Goal: Task Accomplishment & Management: Use online tool/utility

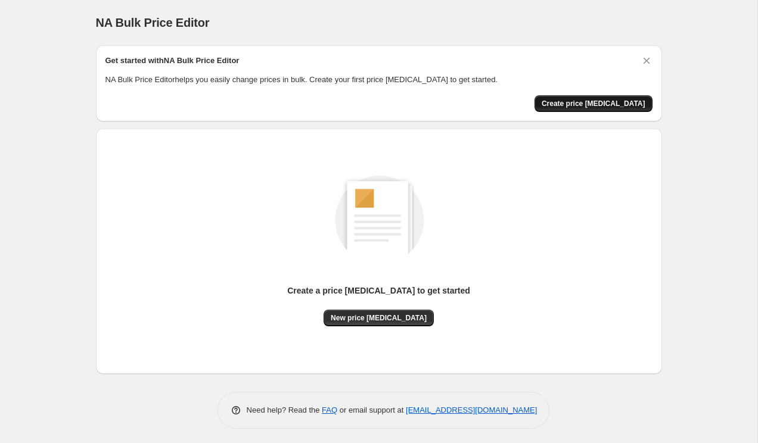
click at [566, 101] on span "Create price [MEDICAL_DATA]" at bounding box center [593, 104] width 104 height 10
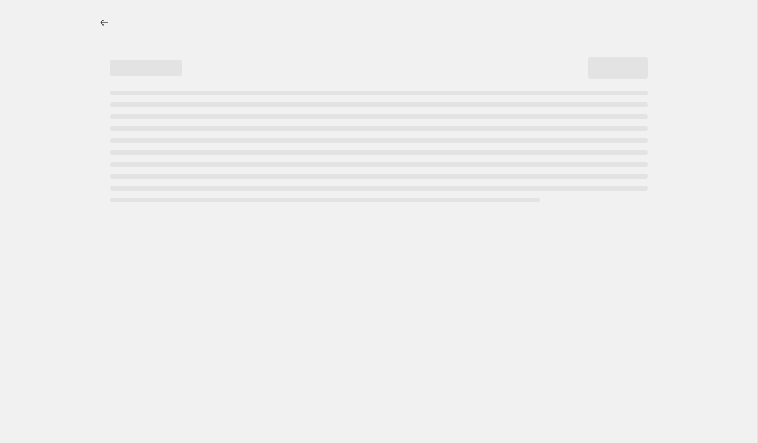
select select "percentage"
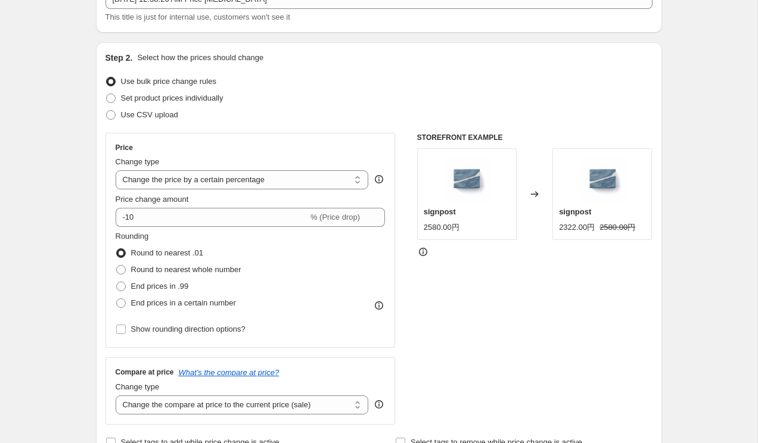
scroll to position [6, 0]
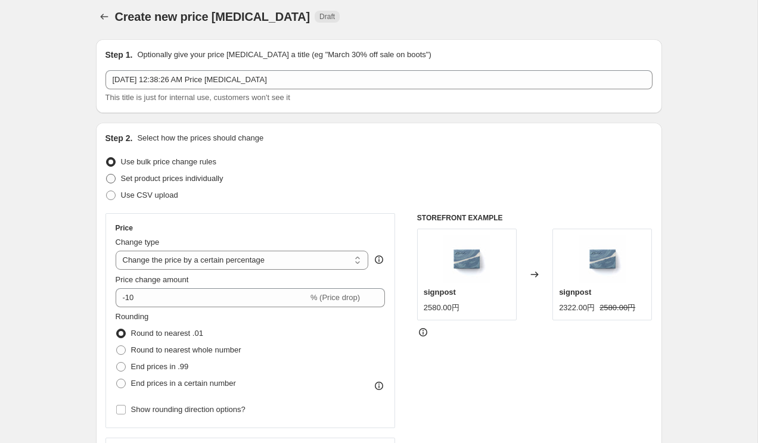
click at [216, 180] on span "Set product prices individually" at bounding box center [172, 178] width 102 height 9
click at [107, 175] on input "Set product prices individually" at bounding box center [106, 174] width 1 height 1
radio input "true"
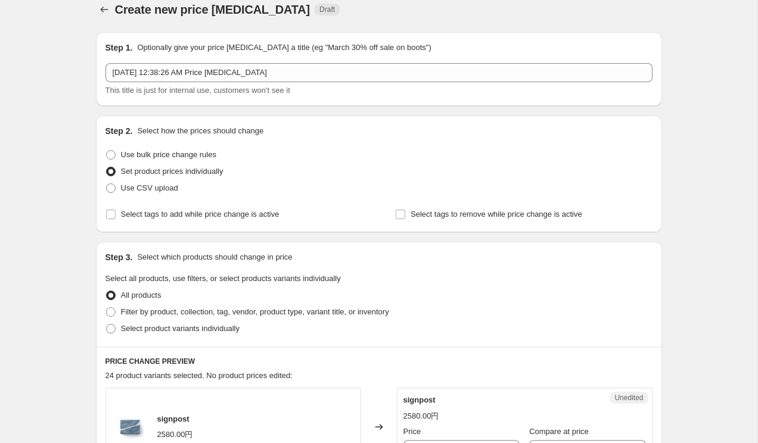
scroll to position [0, 0]
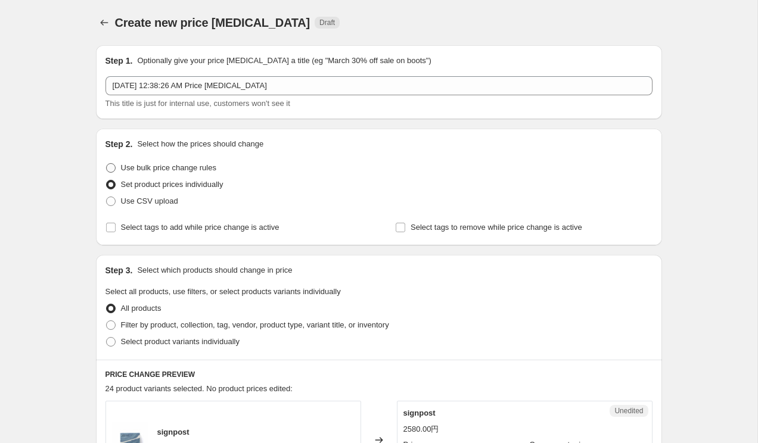
click at [204, 167] on span "Use bulk price change rules" at bounding box center [168, 167] width 95 height 9
click at [107, 164] on input "Use bulk price change rules" at bounding box center [106, 163] width 1 height 1
radio input "true"
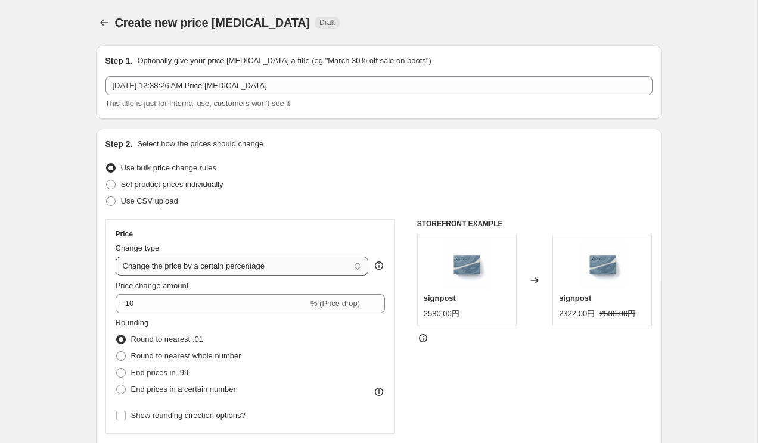
click at [194, 266] on select "Change the price to a certain amount Change the price by a certain amount Chang…" at bounding box center [242, 266] width 253 height 19
select select "to"
click at [116, 257] on select "Change the price to a certain amount Change the price by a certain amount Chang…" at bounding box center [242, 266] width 253 height 19
type input "80.00"
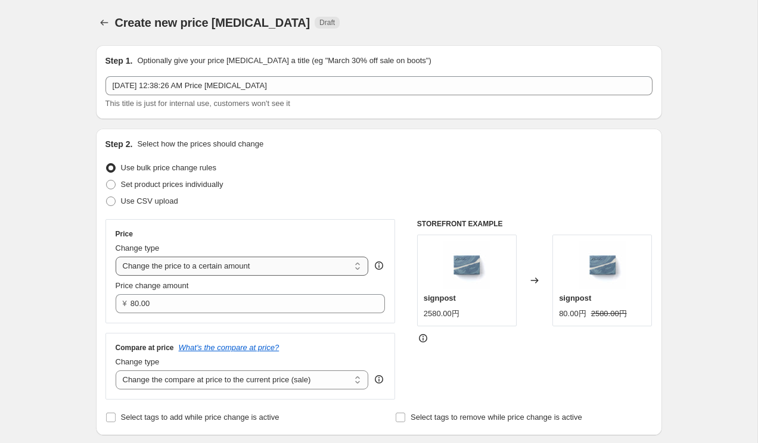
click at [200, 266] on select "Change the price to a certain amount Change the price by a certain amount Chang…" at bounding box center [242, 266] width 253 height 19
select select "by"
click at [116, 257] on select "Change the price to a certain amount Change the price by a certain amount Chang…" at bounding box center [242, 266] width 253 height 19
type input "-10.00"
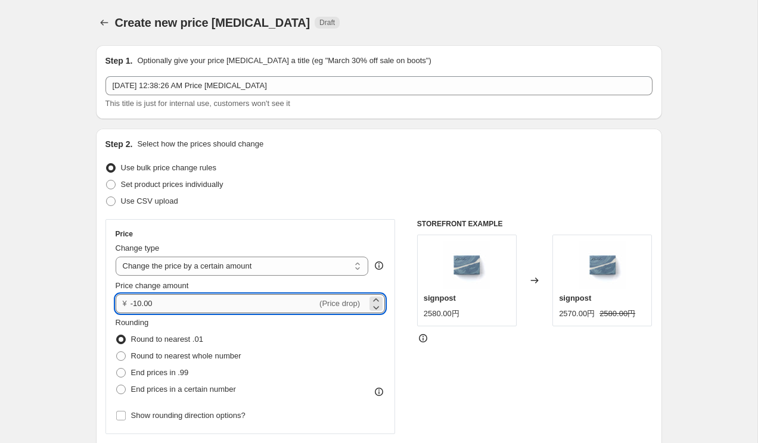
click at [180, 309] on input "-10.00" at bounding box center [223, 303] width 186 height 19
type input "-500.00"
click at [451, 383] on div "STOREFRONT EXAMPLE signpost 2580.00円 Changed to signpost 2570.00円 2580.00円" at bounding box center [534, 365] width 235 height 292
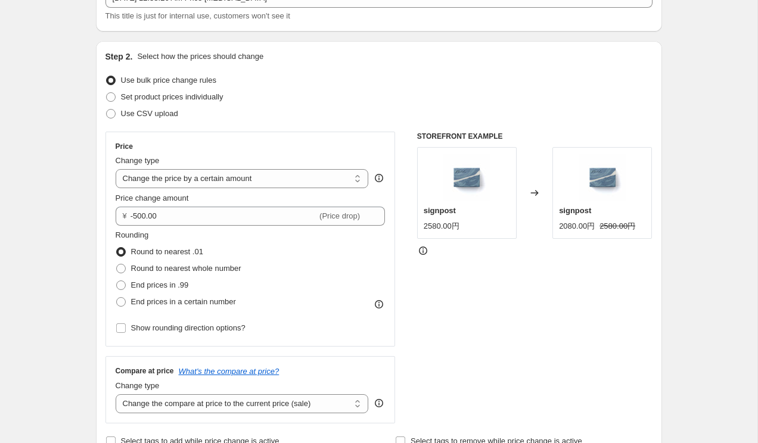
scroll to position [86, 0]
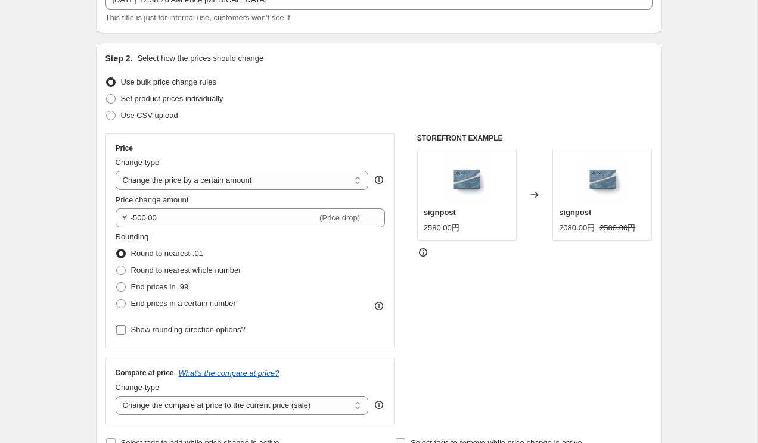
click at [204, 329] on span "Show rounding direction options?" at bounding box center [188, 329] width 114 height 9
click at [126, 329] on input "Show rounding direction options?" at bounding box center [121, 330] width 10 height 10
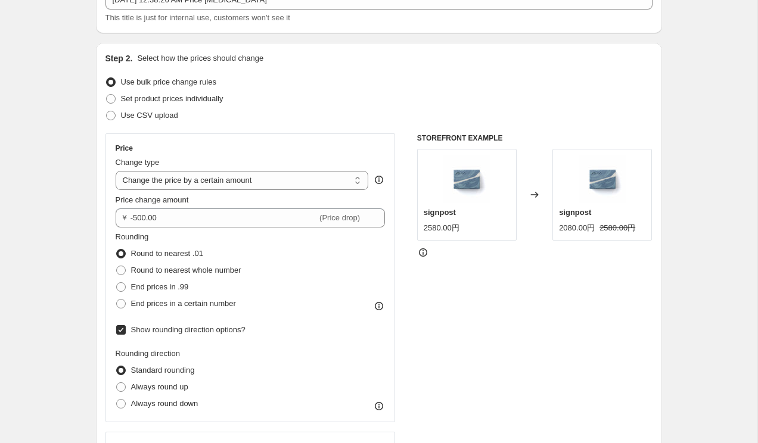
click at [203, 331] on span "Show rounding direction options?" at bounding box center [188, 329] width 114 height 9
click at [126, 331] on input "Show rounding direction options?" at bounding box center [121, 330] width 10 height 10
checkbox input "false"
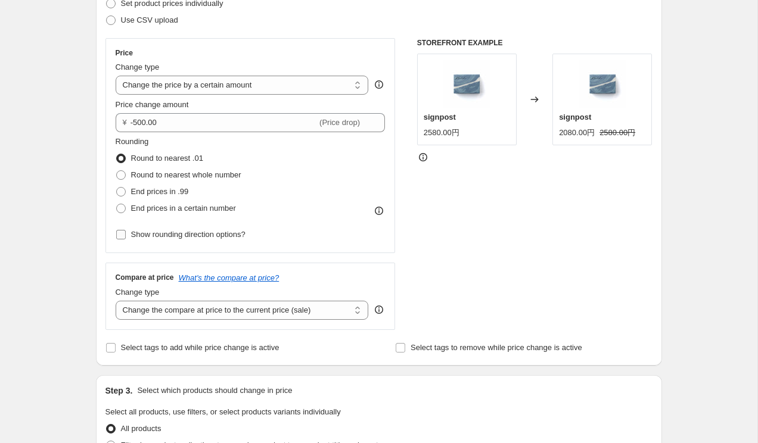
scroll to position [184, 0]
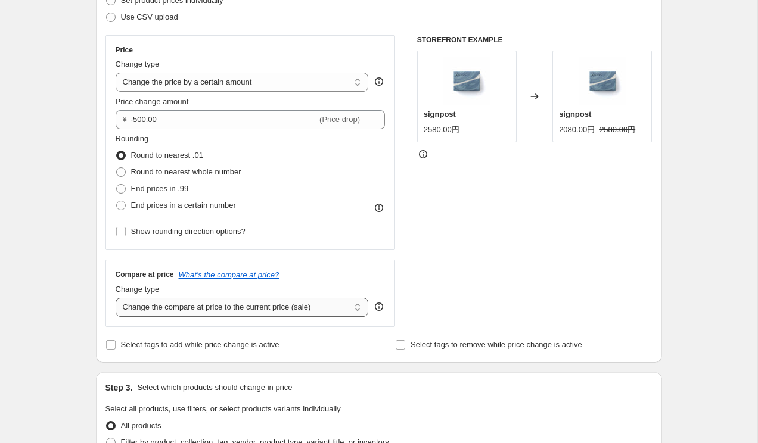
click at [223, 310] on select "Change the compare at price to the current price (sale) Change the compare at p…" at bounding box center [242, 307] width 253 height 19
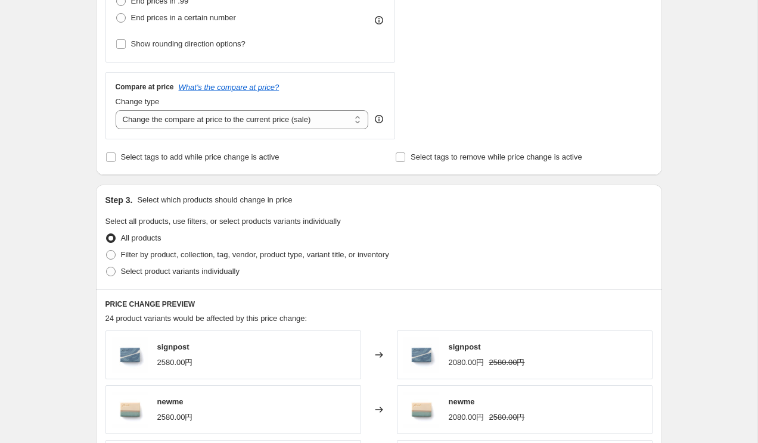
scroll to position [379, 0]
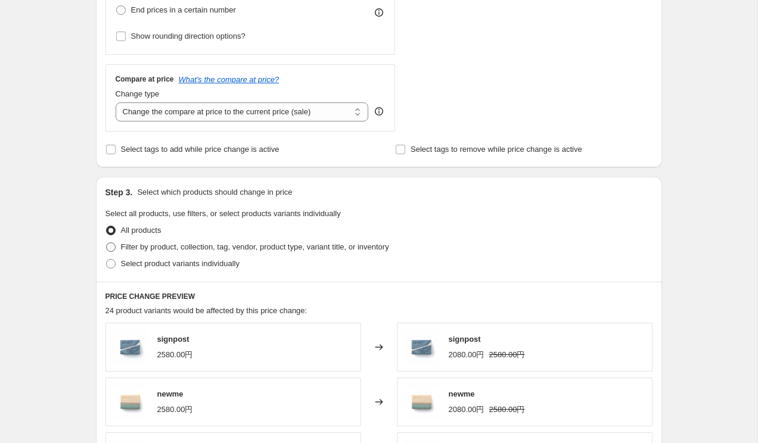
click at [320, 247] on span "Filter by product, collection, tag, vendor, product type, variant title, or inv…" at bounding box center [255, 246] width 268 height 9
click at [107, 243] on input "Filter by product, collection, tag, vendor, product type, variant title, or inv…" at bounding box center [106, 242] width 1 height 1
radio input "true"
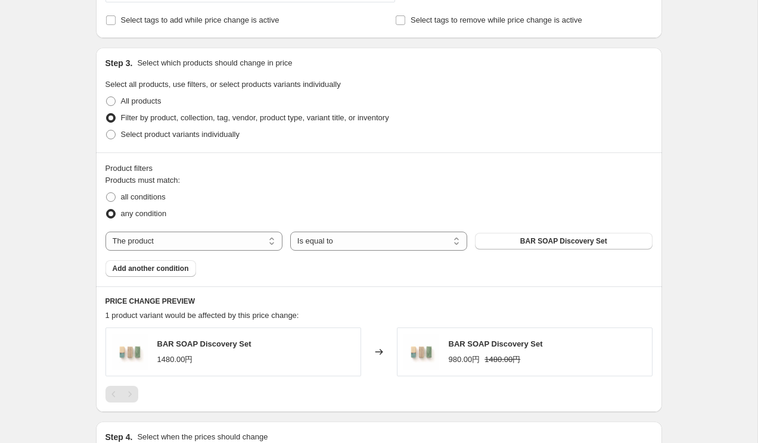
scroll to position [557, 0]
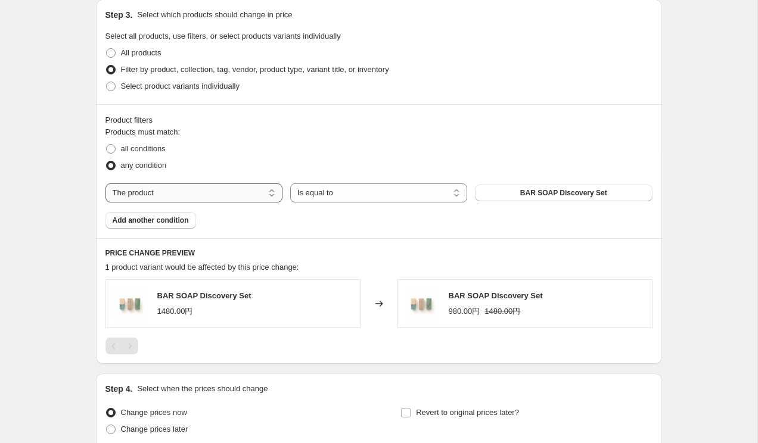
click at [240, 190] on select "The product The product's collection The product's tag The product's vendor The…" at bounding box center [193, 192] width 177 height 19
select select "collection"
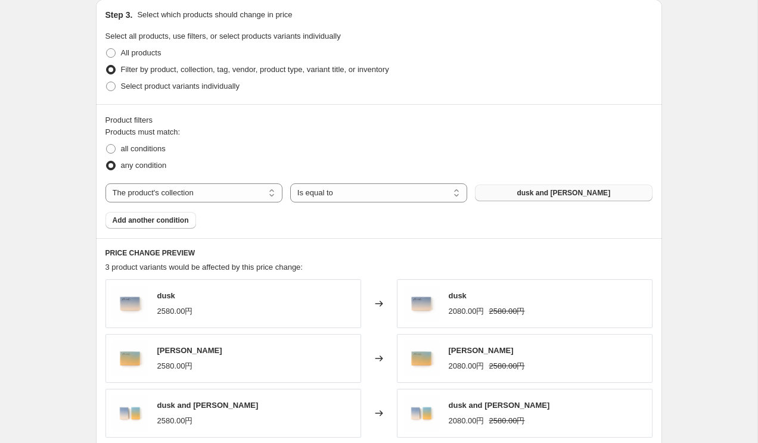
click at [515, 190] on button "dusk and [PERSON_NAME]" at bounding box center [563, 193] width 177 height 17
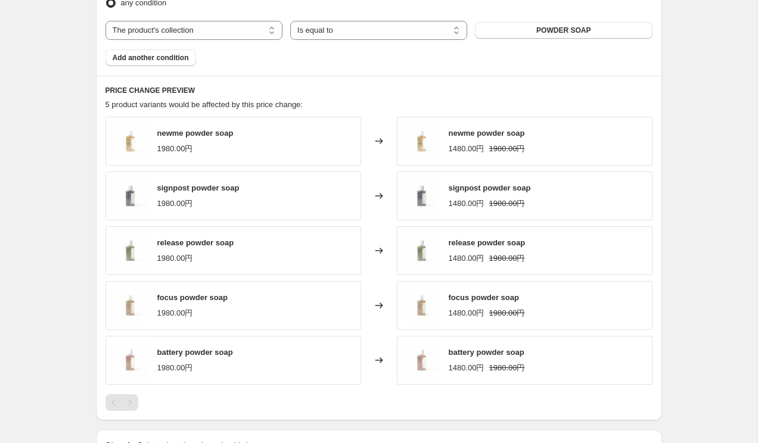
scroll to position [881, 0]
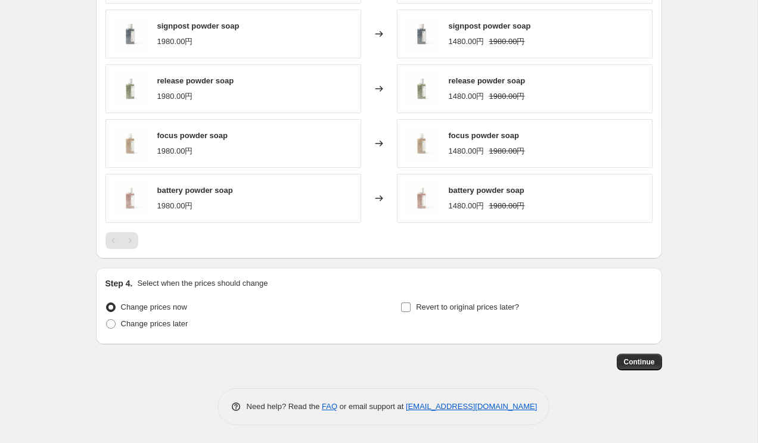
click at [435, 308] on span "Revert to original prices later?" at bounding box center [467, 307] width 103 height 9
click at [410, 308] on input "Revert to original prices later?" at bounding box center [406, 308] width 10 height 10
checkbox input "true"
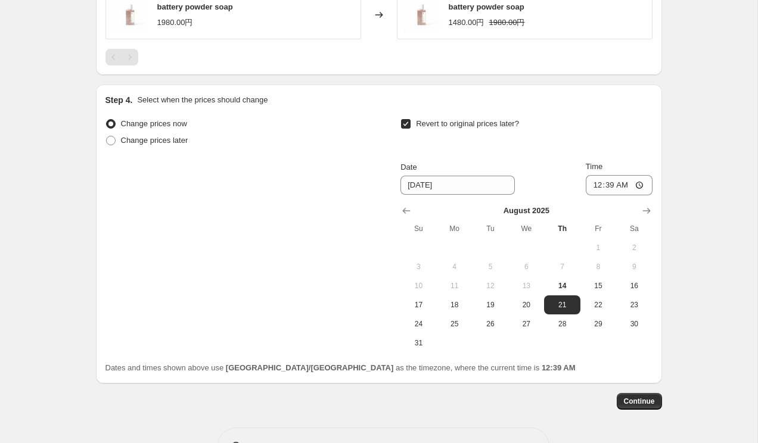
scroll to position [1092, 0]
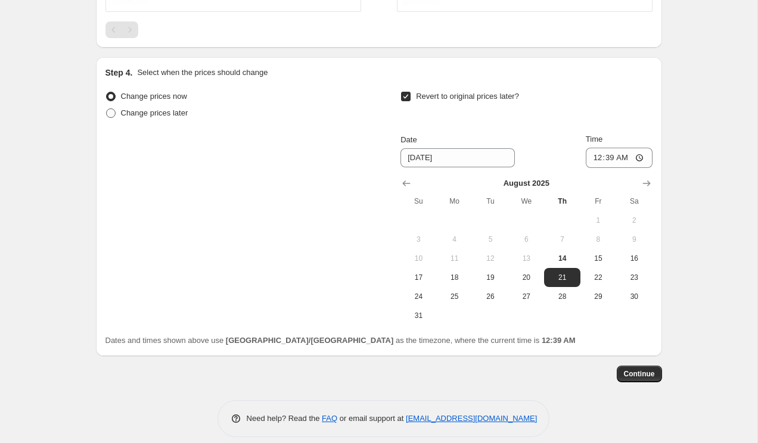
click at [161, 116] on span "Change prices later" at bounding box center [154, 112] width 67 height 9
click at [107, 109] on input "Change prices later" at bounding box center [106, 108] width 1 height 1
radio input "true"
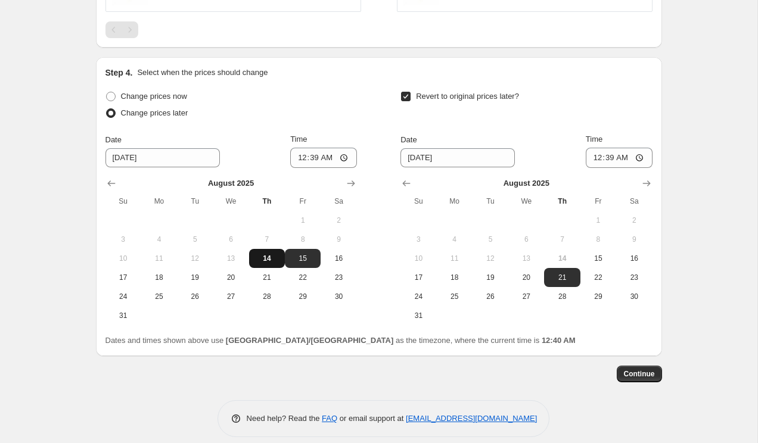
click at [259, 255] on span "14" at bounding box center [267, 259] width 26 height 10
type input "[DATE]"
click at [328, 158] on input "00:39" at bounding box center [323, 158] width 67 height 20
click at [315, 157] on input "00:39" at bounding box center [323, 158] width 67 height 20
type input "09:00"
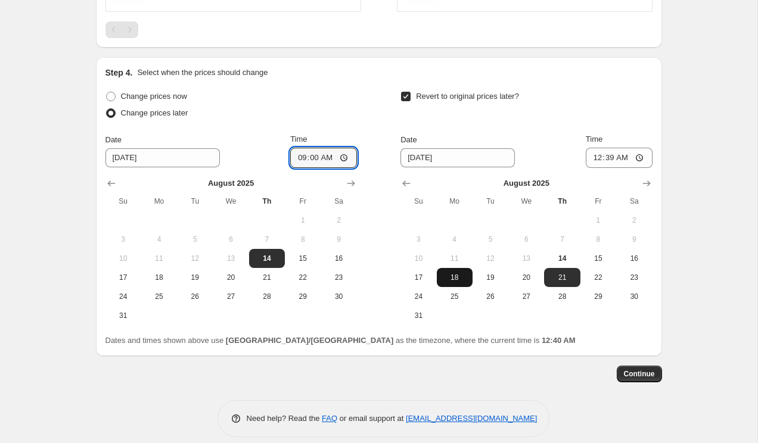
click at [455, 275] on span "18" at bounding box center [454, 278] width 26 height 10
type input "[DATE]"
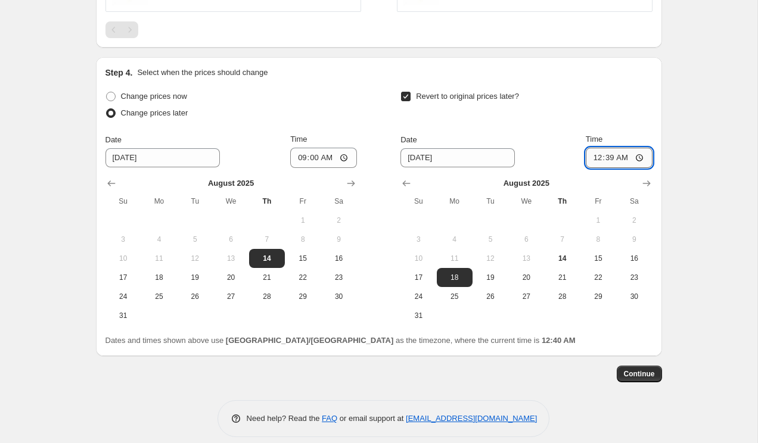
click at [610, 159] on input "00:39" at bounding box center [618, 158] width 67 height 20
type input "23:59"
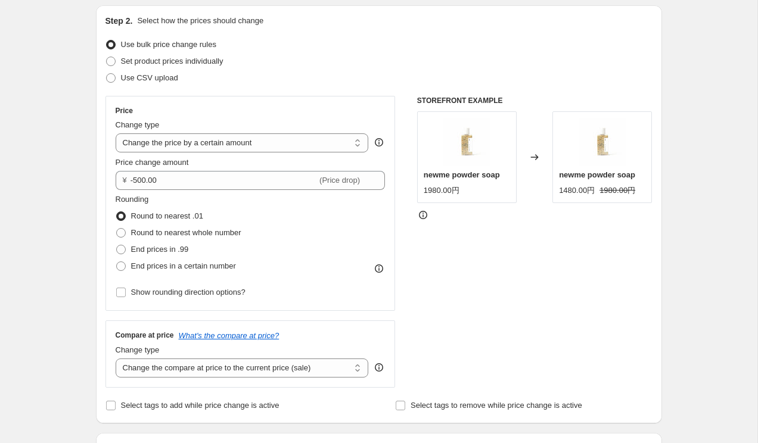
scroll to position [0, 0]
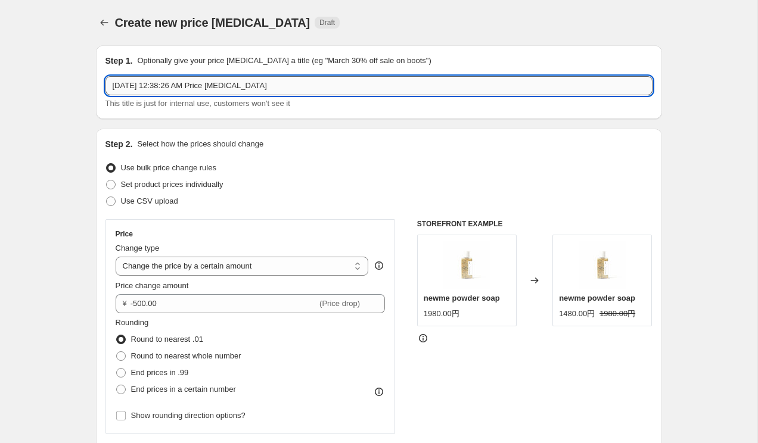
click at [326, 89] on input "[DATE] 12:38:26 AM Price [MEDICAL_DATA]" at bounding box center [378, 85] width 547 height 19
type input "New Release Campaign - Powder Soap Collection"
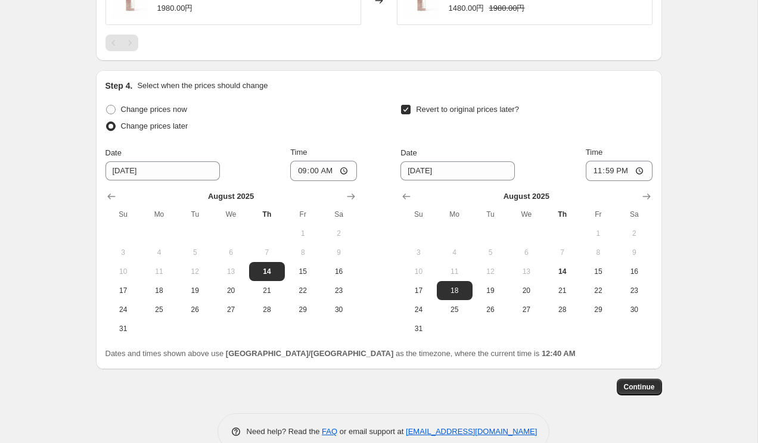
scroll to position [1104, 0]
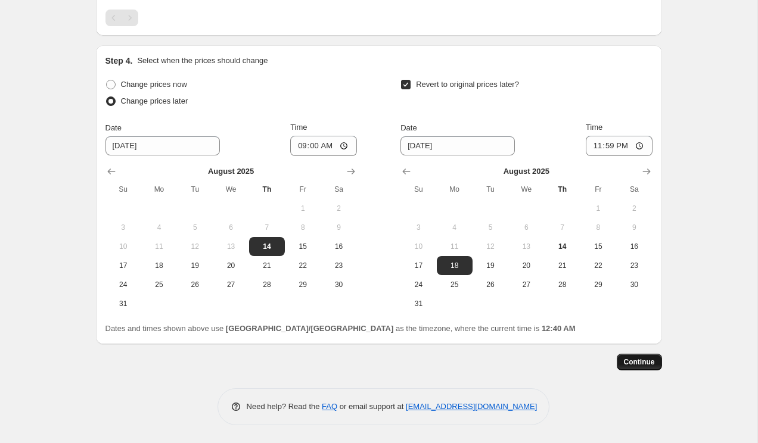
click at [639, 361] on span "Continue" at bounding box center [639, 362] width 31 height 10
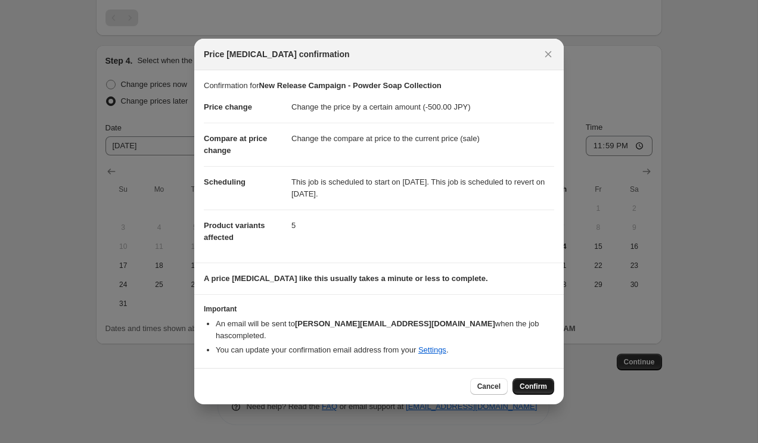
click at [534, 382] on span "Confirm" at bounding box center [532, 387] width 27 height 10
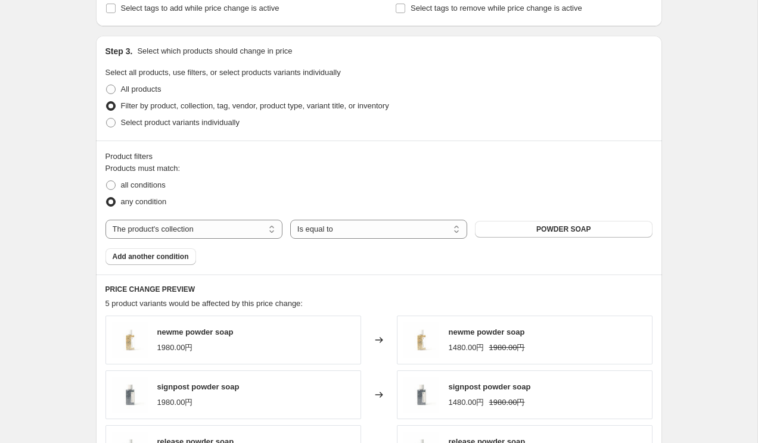
scroll to position [588, 0]
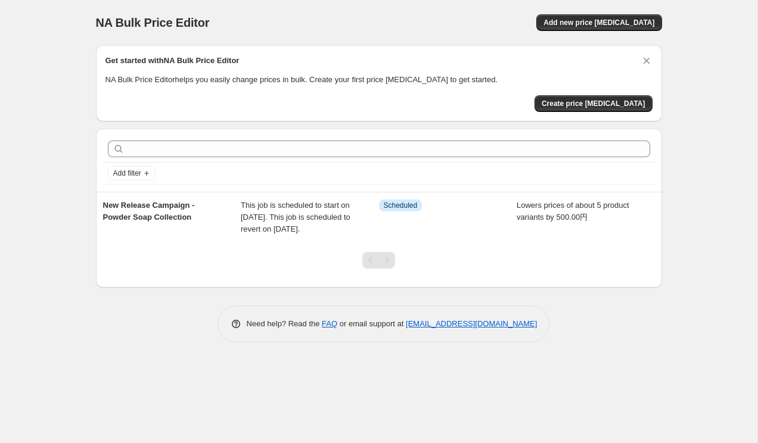
click at [19, 261] on div "NA Bulk Price Editor. This page is ready NA Bulk Price Editor Add new price [ME…" at bounding box center [378, 221] width 757 height 443
